Goal: Task Accomplishment & Management: Use online tool/utility

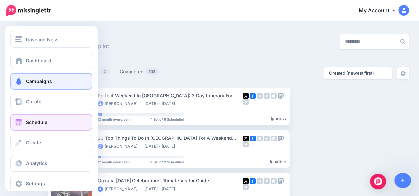
click at [19, 122] on span at bounding box center [18, 122] width 9 height 7
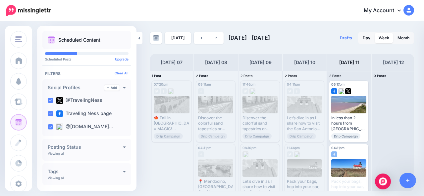
scroll to position [0, 45]
click at [217, 39] on link at bounding box center [216, 38] width 15 height 12
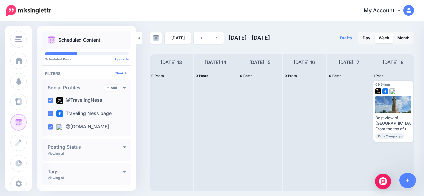
scroll to position [0, 0]
click at [215, 38] on icon at bounding box center [215, 38] width 1 height 2
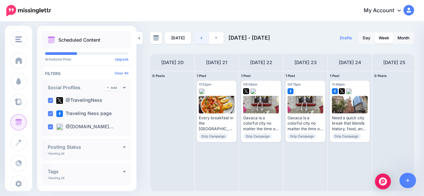
click at [197, 39] on link at bounding box center [201, 38] width 15 height 12
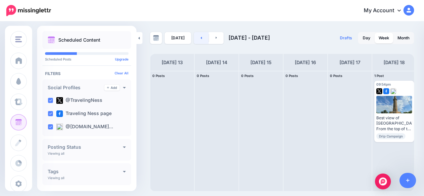
click at [197, 39] on link at bounding box center [201, 38] width 15 height 12
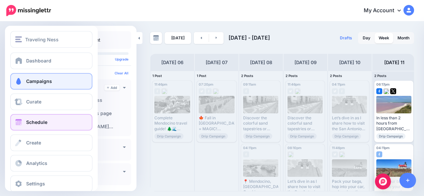
click at [21, 83] on span at bounding box center [18, 81] width 9 height 7
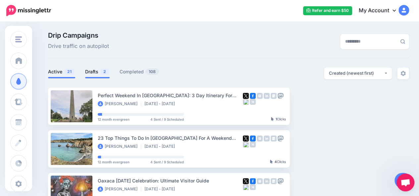
click at [93, 70] on link "Drafts 2" at bounding box center [97, 72] width 24 height 8
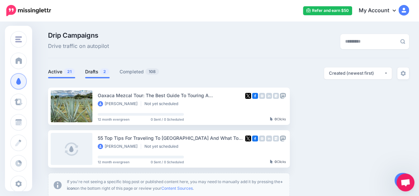
click at [65, 73] on span "21" at bounding box center [69, 72] width 11 height 6
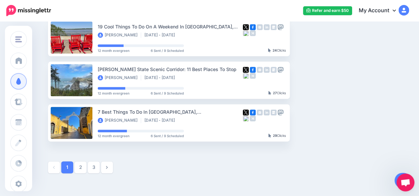
scroll to position [370, 0]
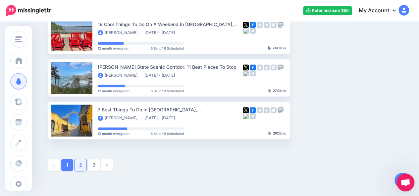
click at [81, 165] on link "2" at bounding box center [80, 165] width 12 height 12
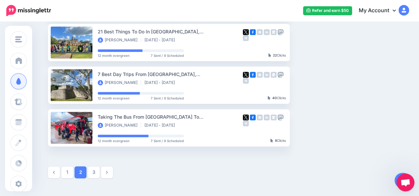
scroll to position [364, 0]
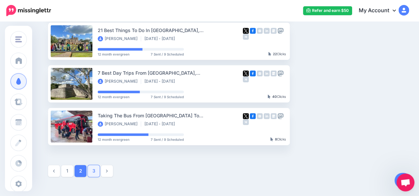
click at [93, 172] on link "3" at bounding box center [94, 171] width 12 height 12
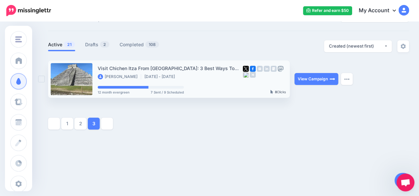
scroll to position [27, 0]
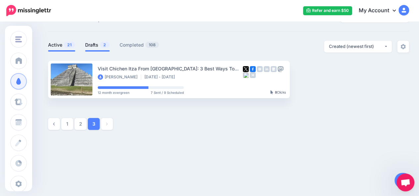
click at [95, 46] on link "Drafts 2" at bounding box center [97, 45] width 24 height 8
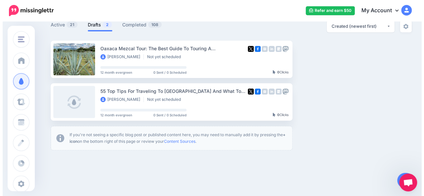
scroll to position [48, 0]
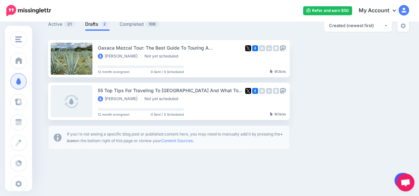
click at [397, 175] on link at bounding box center [402, 180] width 17 height 15
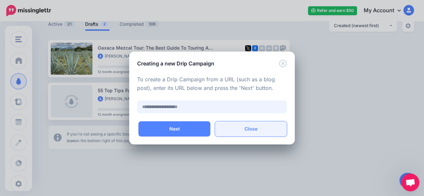
paste input "**********"
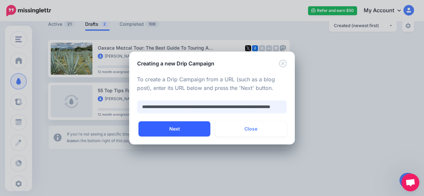
type input "**********"
click at [195, 132] on button "Next" at bounding box center [174, 128] width 72 height 15
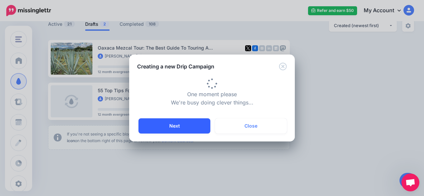
type input "**********"
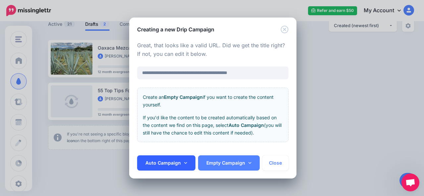
click at [185, 166] on link "Auto Campaign" at bounding box center [166, 163] width 58 height 15
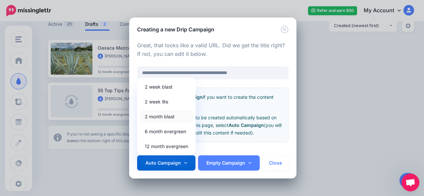
click at [169, 119] on link "2 month blast" at bounding box center [166, 116] width 53 height 13
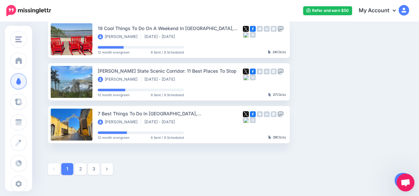
scroll to position [368, 0]
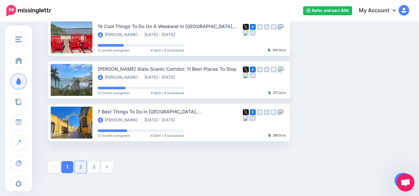
click at [82, 167] on link "2" at bounding box center [80, 167] width 12 height 12
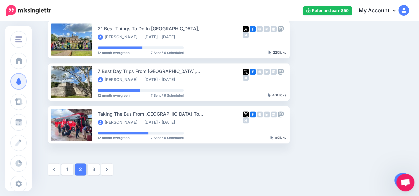
scroll to position [373, 0]
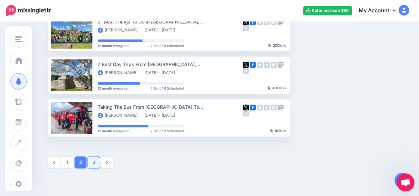
click at [92, 164] on link "3" at bounding box center [94, 163] width 12 height 12
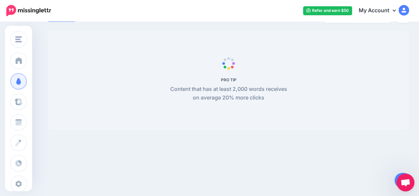
scroll to position [27, 0]
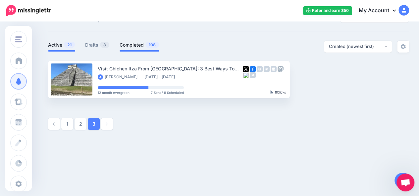
click at [137, 48] on link "Completed 108" at bounding box center [139, 45] width 40 height 8
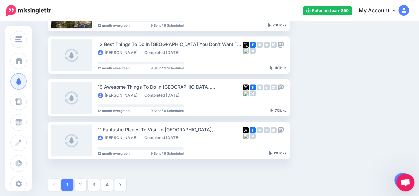
scroll to position [355, 0]
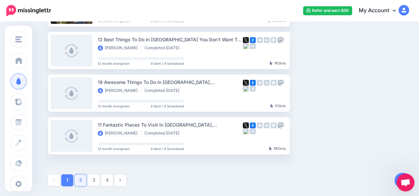
click at [83, 179] on link "2" at bounding box center [80, 180] width 12 height 12
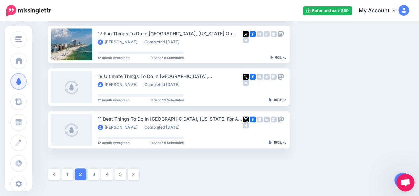
scroll to position [369, 0]
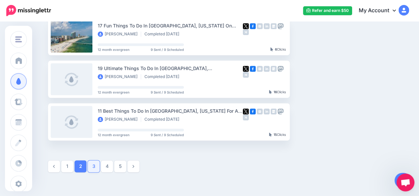
click at [96, 167] on link "3" at bounding box center [94, 167] width 12 height 12
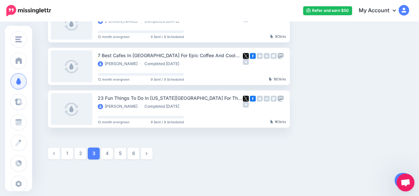
scroll to position [383, 0]
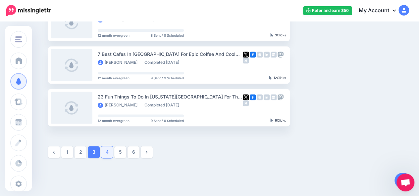
click at [108, 155] on link "4" at bounding box center [107, 152] width 12 height 12
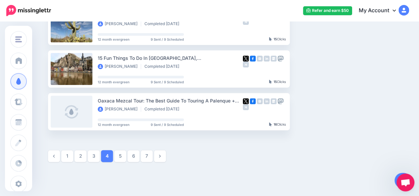
scroll to position [380, 0]
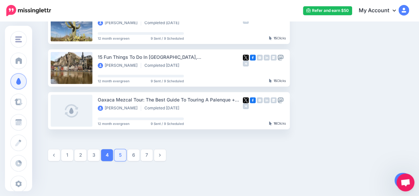
click at [120, 155] on link "5" at bounding box center [120, 155] width 12 height 12
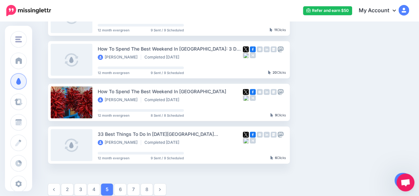
scroll to position [348, 0]
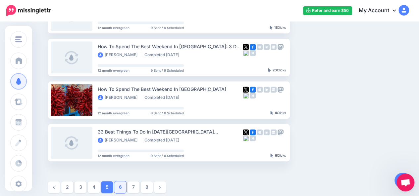
click at [122, 189] on link "6" at bounding box center [120, 187] width 12 height 12
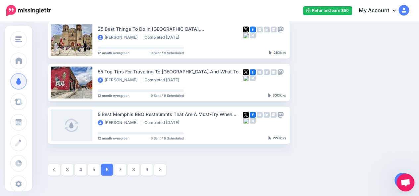
scroll to position [373, 0]
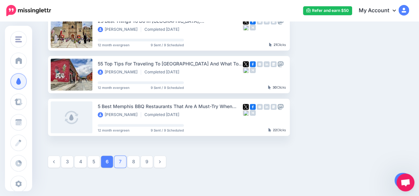
click at [118, 161] on link "7" at bounding box center [120, 162] width 12 height 12
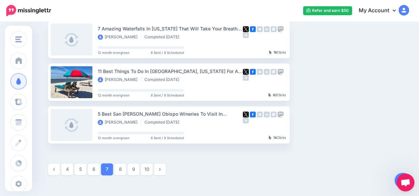
scroll to position [374, 0]
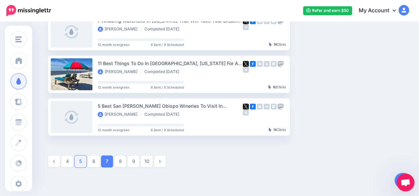
click at [81, 163] on link "5" at bounding box center [80, 162] width 12 height 12
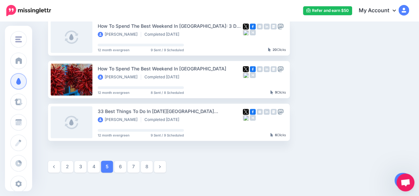
scroll to position [373, 0]
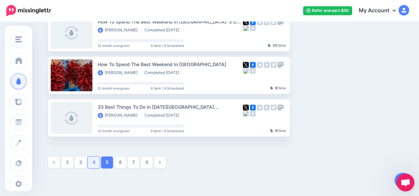
click at [96, 162] on link "4" at bounding box center [94, 163] width 12 height 12
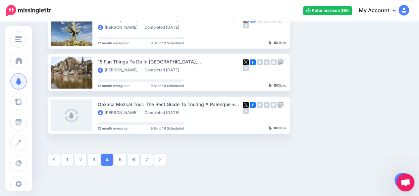
scroll to position [377, 0]
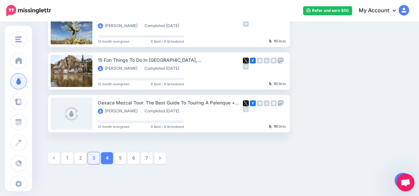
click at [96, 161] on link "3" at bounding box center [94, 158] width 12 height 12
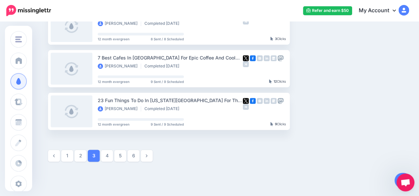
scroll to position [382, 0]
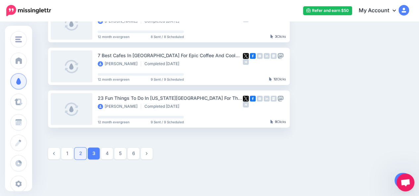
click at [81, 154] on link "2" at bounding box center [80, 154] width 12 height 12
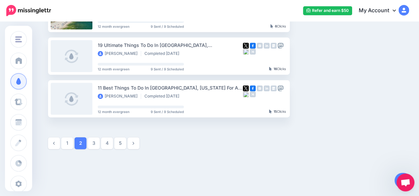
scroll to position [395, 0]
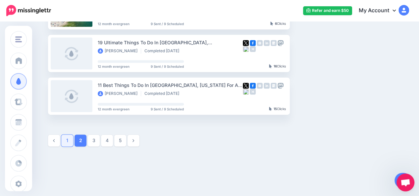
click at [69, 138] on link "1" at bounding box center [67, 141] width 12 height 12
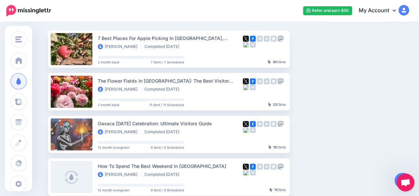
scroll to position [0, 0]
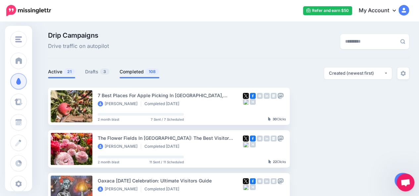
click at [57, 72] on link "Active 21" at bounding box center [61, 72] width 27 height 8
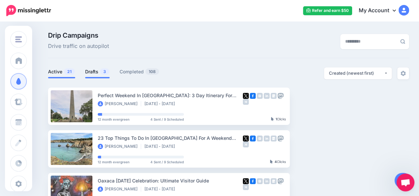
click at [89, 75] on link "Drafts 3" at bounding box center [97, 72] width 24 height 8
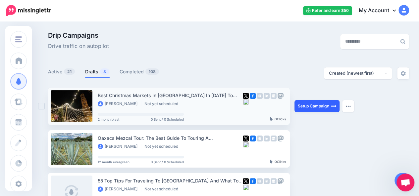
click at [313, 106] on link "Setup Campaign" at bounding box center [316, 106] width 45 height 12
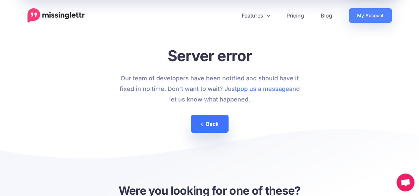
click at [213, 123] on link "Back" at bounding box center [210, 124] width 38 height 18
